Goal: Find specific page/section: Find specific page/section

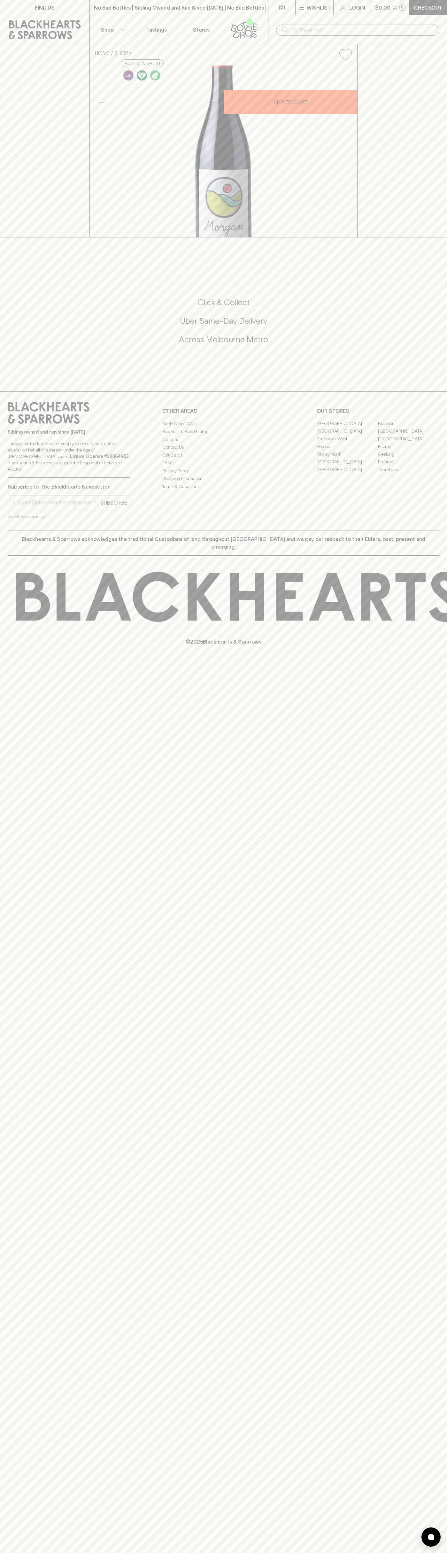
click at [180, 23] on link "Stores" at bounding box center [201, 29] width 45 height 28
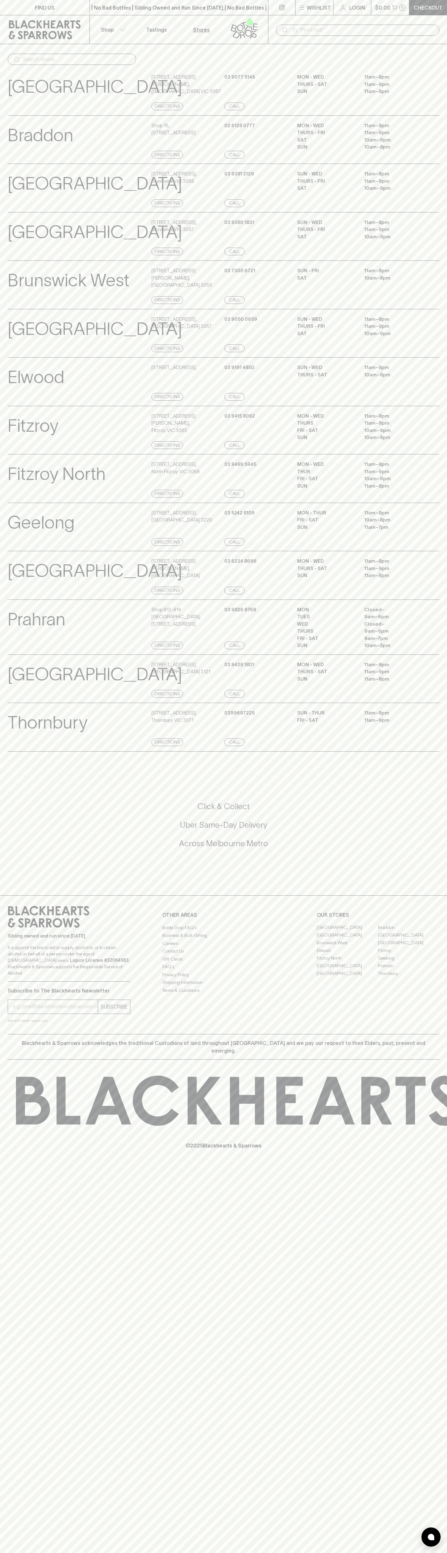
click at [53, 1553] on html "FIND US | No Bad Bottles | Sibling Owned and Run Since [DATE] | No Bad Bottles …" at bounding box center [223, 776] width 447 height 1553
click at [14, 1099] on div at bounding box center [440, 1101] width 880 height 50
